Goal: Task Accomplishment & Management: Complete application form

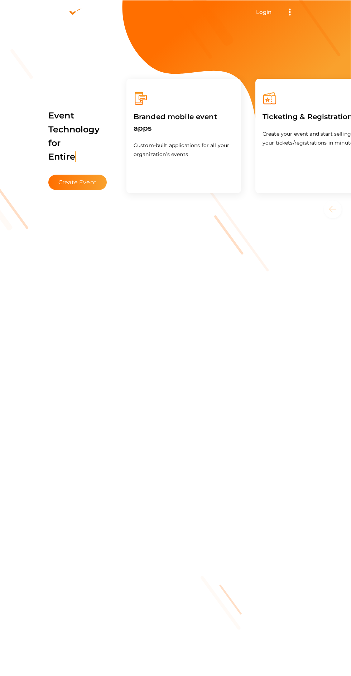
click at [263, 14] on link "Login" at bounding box center [264, 12] width 16 height 7
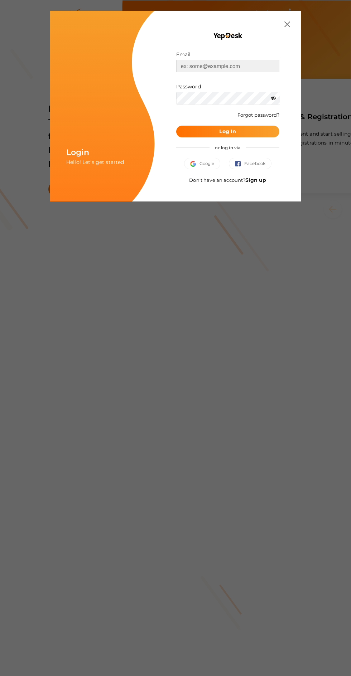
click at [228, 66] on input "text" at bounding box center [227, 66] width 103 height 13
click at [262, 26] on div at bounding box center [227, 24] width 125 height 6
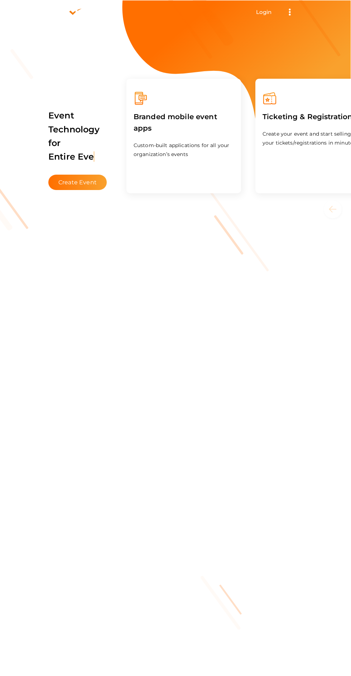
click at [264, 13] on link "Login" at bounding box center [264, 12] width 16 height 7
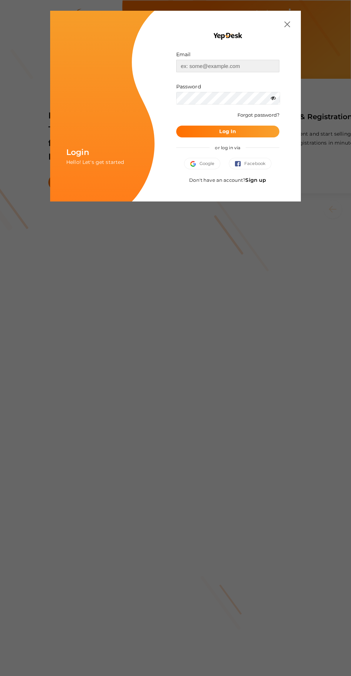
click at [230, 66] on input "text" at bounding box center [227, 66] width 103 height 13
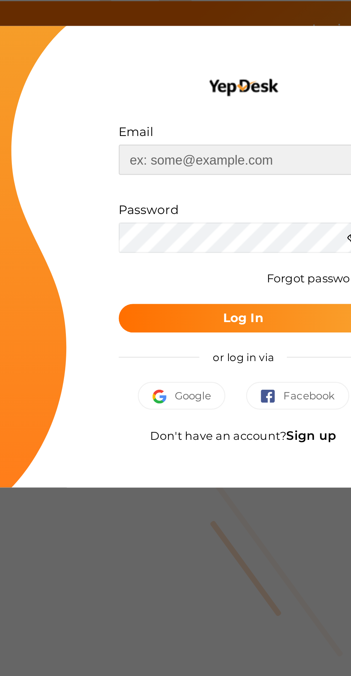
click at [230, 67] on input "text" at bounding box center [227, 66] width 103 height 13
type input "cmebps@gmail.com"
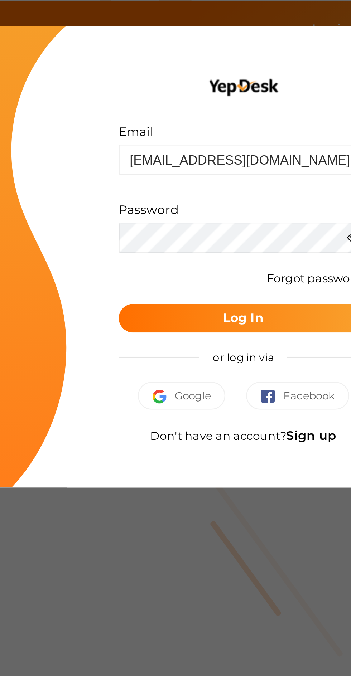
click at [230, 132] on button "Log In" at bounding box center [227, 132] width 103 height 12
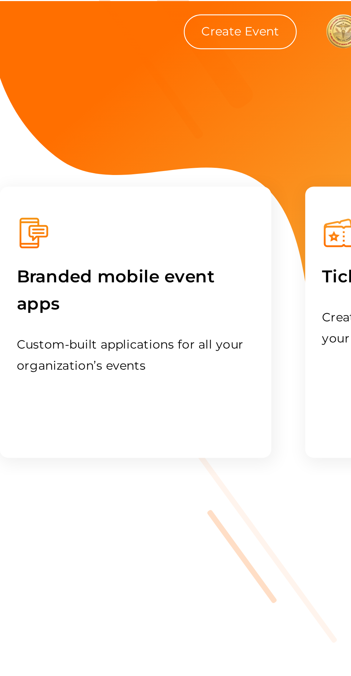
scroll to position [0, 0]
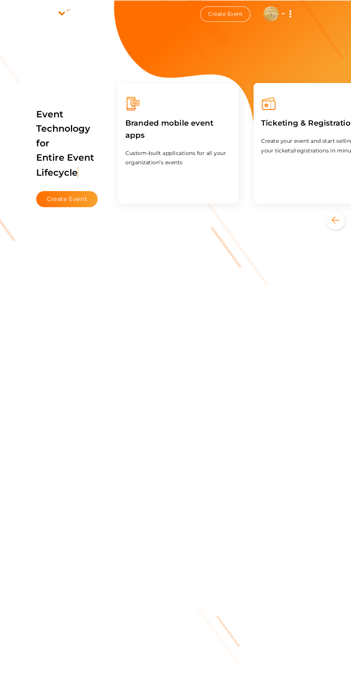
click at [272, 13] on img at bounding box center [271, 13] width 14 height 14
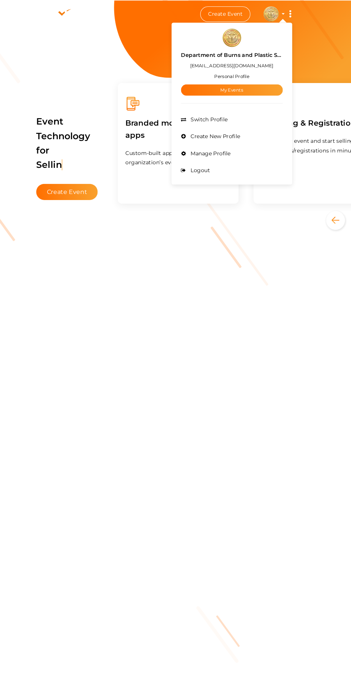
click at [260, 86] on link "My Events" at bounding box center [234, 85] width 97 height 11
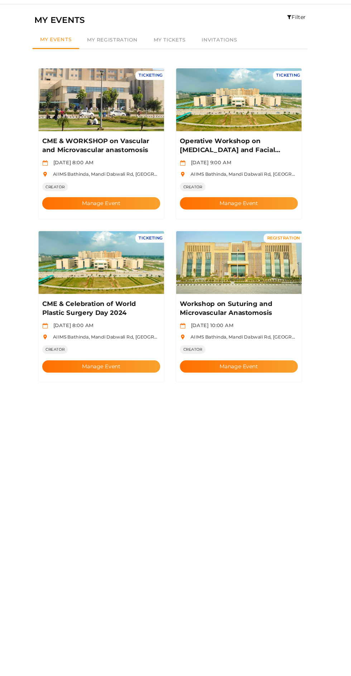
click at [130, 210] on button "Manage Event" at bounding box center [110, 216] width 112 height 12
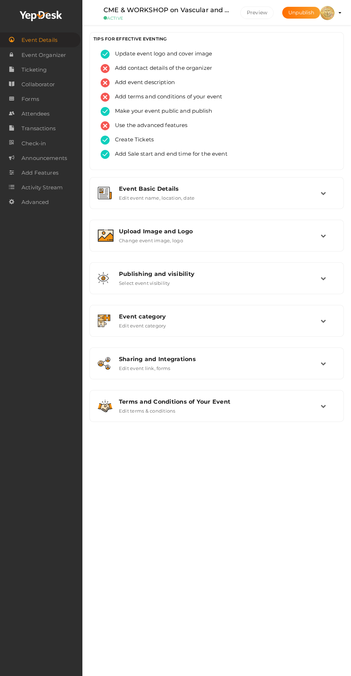
click at [334, 13] on profile-pic at bounding box center [327, 12] width 14 height 6
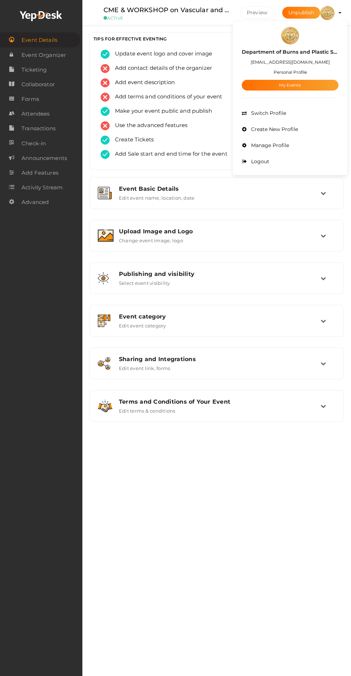
click at [263, 163] on span "Logout" at bounding box center [259, 161] width 20 height 6
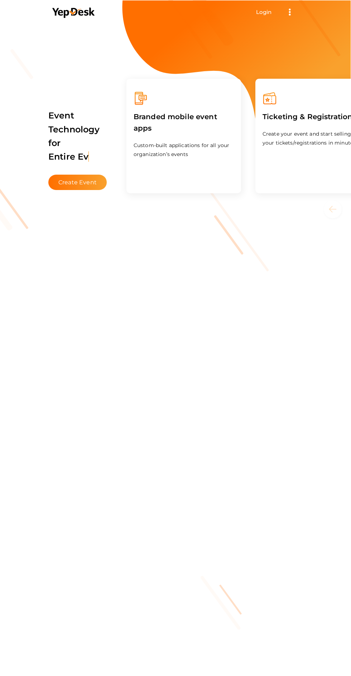
click at [269, 9] on link "Login" at bounding box center [264, 12] width 16 height 7
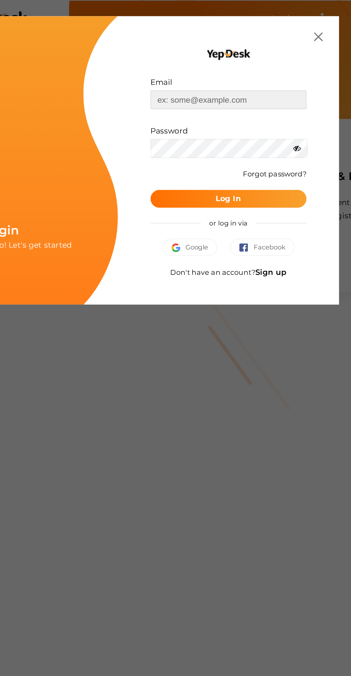
click at [227, 65] on input "text" at bounding box center [227, 66] width 103 height 13
click at [253, 180] on link "Sign up" at bounding box center [255, 180] width 21 height 6
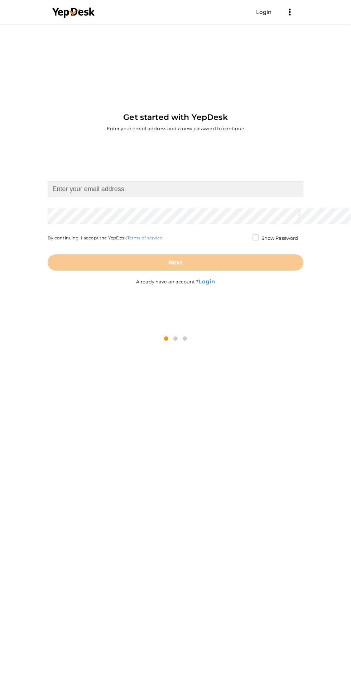
click at [162, 197] on input at bounding box center [176, 189] width 256 height 16
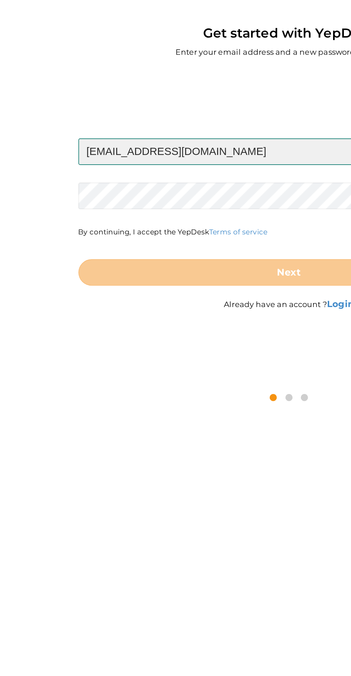
type input "[EMAIL_ADDRESS][DOMAIN_NAME]"
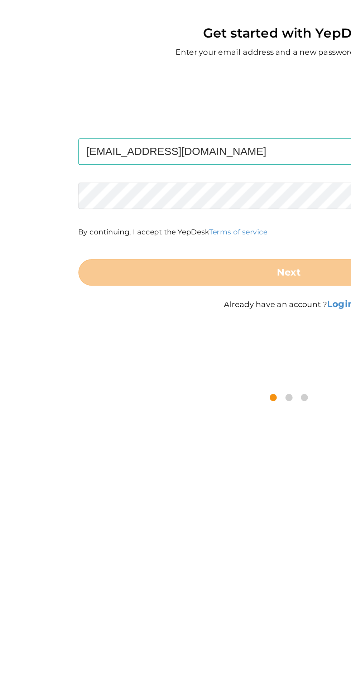
click at [168, 222] on form "[EMAIL_ADDRESS][DOMAIN_NAME] Required. Invalid email. Checking You already have…" at bounding box center [176, 225] width 256 height 89
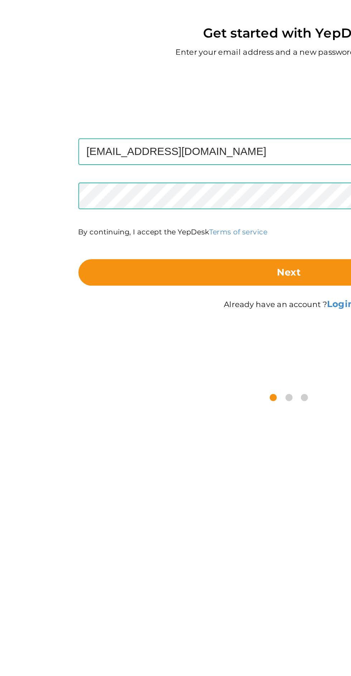
click at [156, 268] on button "Next" at bounding box center [176, 262] width 256 height 16
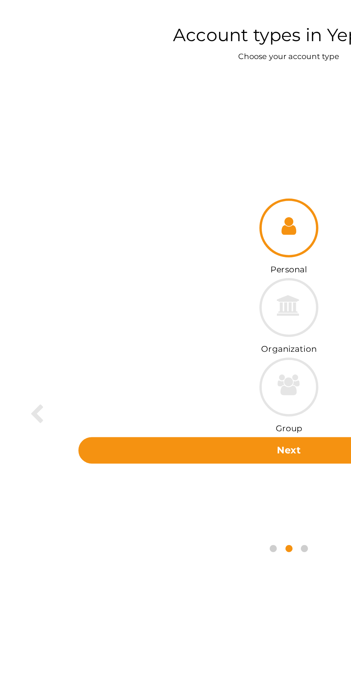
click at [146, 377] on button "Next" at bounding box center [176, 371] width 256 height 16
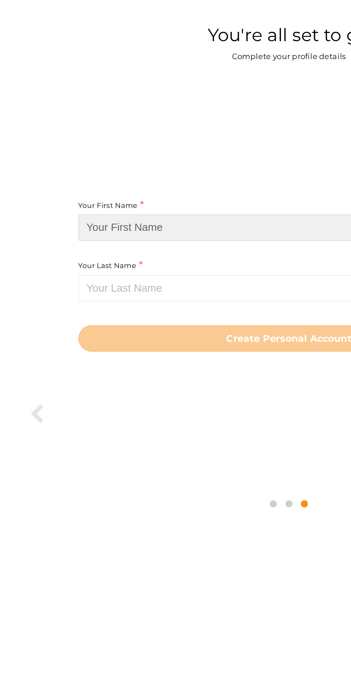
click at [149, 243] on input at bounding box center [176, 235] width 256 height 16
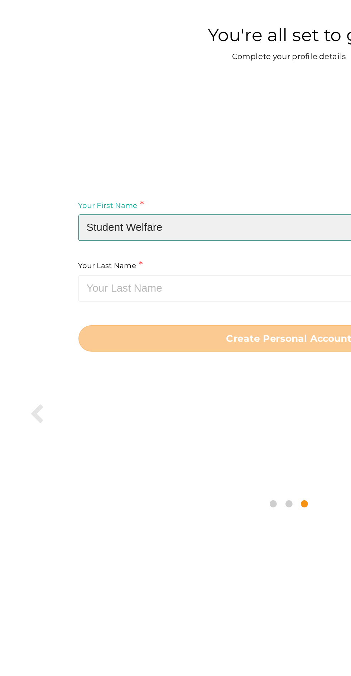
type input "Student Welfare"
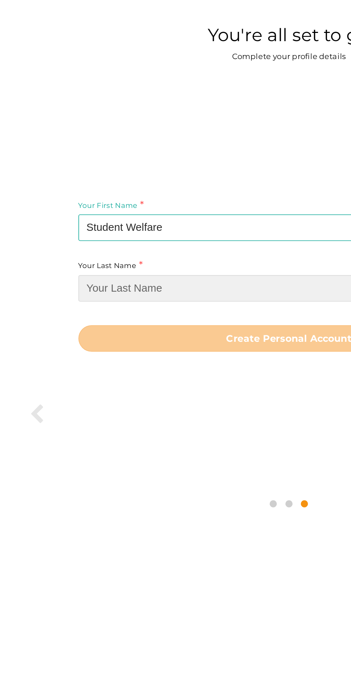
click at [158, 279] on input at bounding box center [176, 272] width 256 height 16
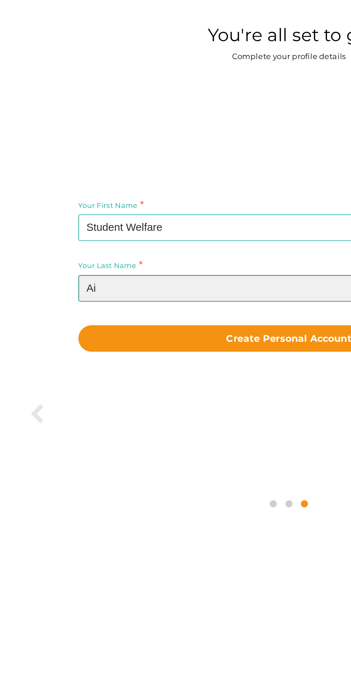
type input "A"
type input "Society AIIMS BTI"
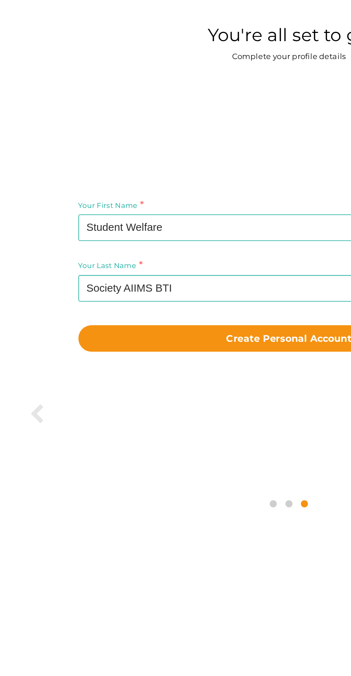
click at [155, 306] on b "Create Personal Account" at bounding box center [175, 302] width 76 height 7
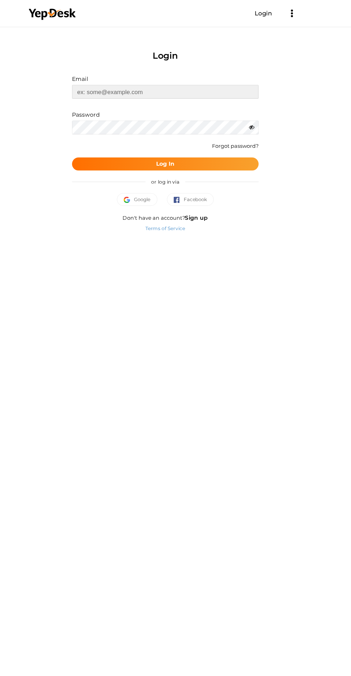
click at [200, 80] on input "text" at bounding box center [175, 83] width 168 height 13
click at [191, 81] on input "text" at bounding box center [175, 83] width 168 height 13
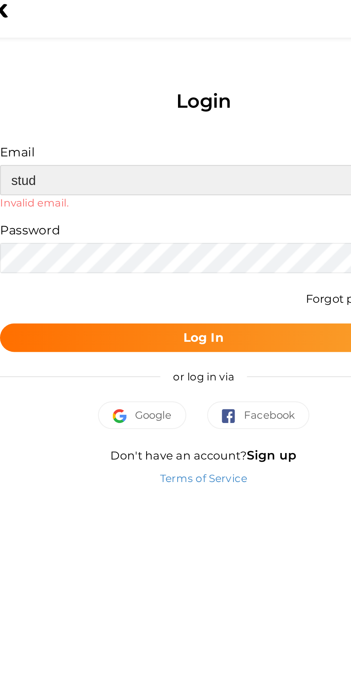
click at [190, 81] on input "stud" at bounding box center [175, 83] width 168 height 13
type input "studentwelfaresociety@aiimsbathinda.in"
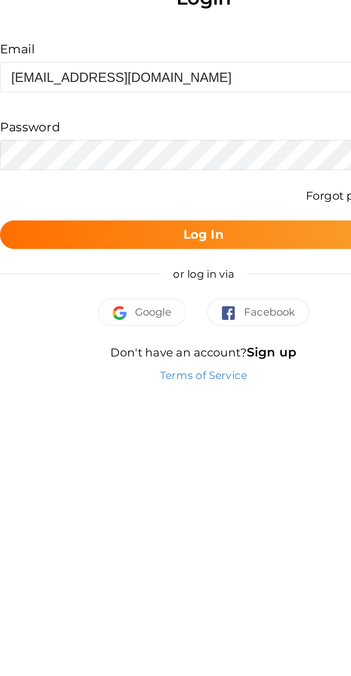
click at [189, 152] on button "Log In" at bounding box center [175, 148] width 168 height 12
